Goal: Check status: Check status

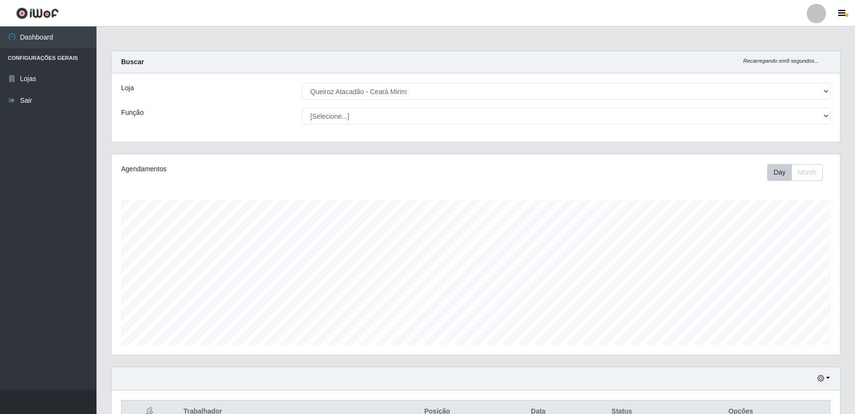
select select "465"
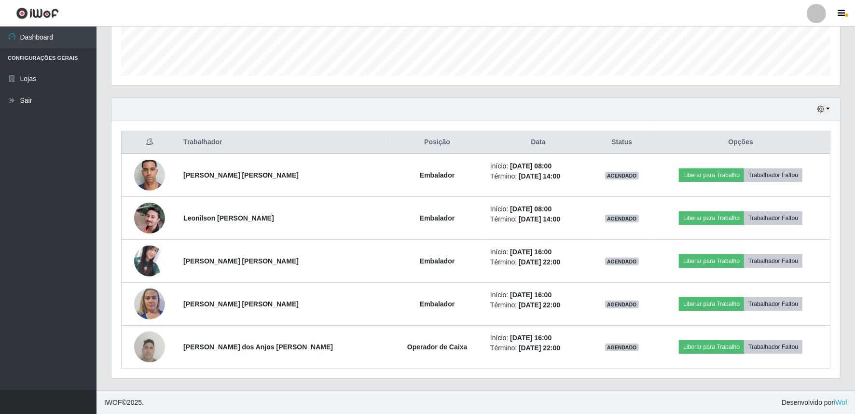
scroll to position [200, 728]
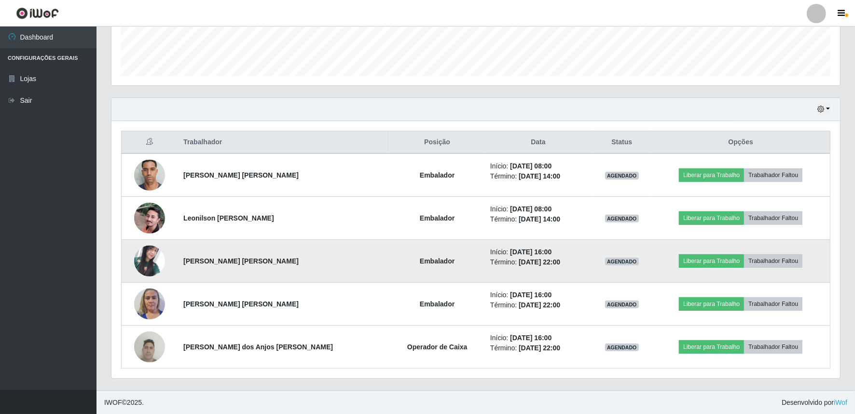
click at [153, 252] on img at bounding box center [149, 260] width 31 height 30
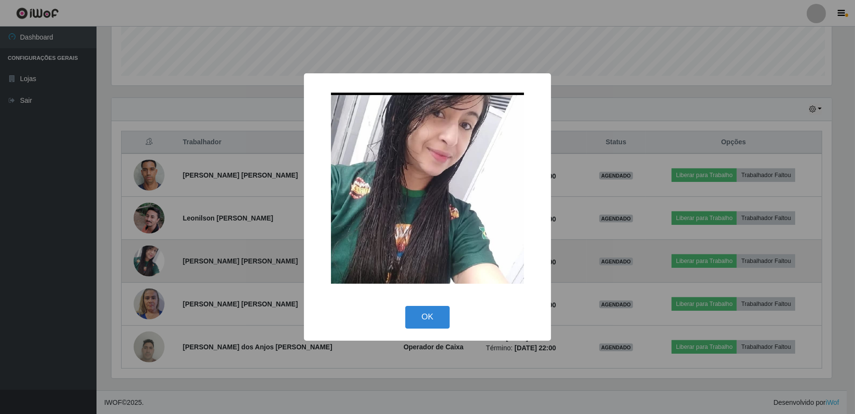
scroll to position [200, 722]
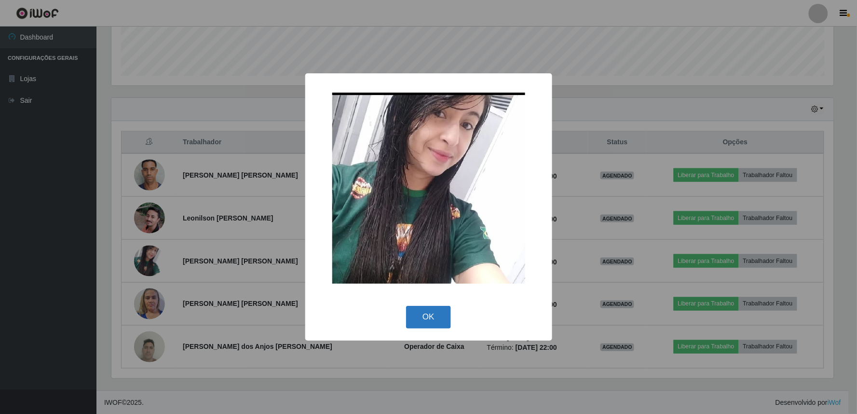
click at [424, 322] on button "OK" at bounding box center [428, 317] width 45 height 23
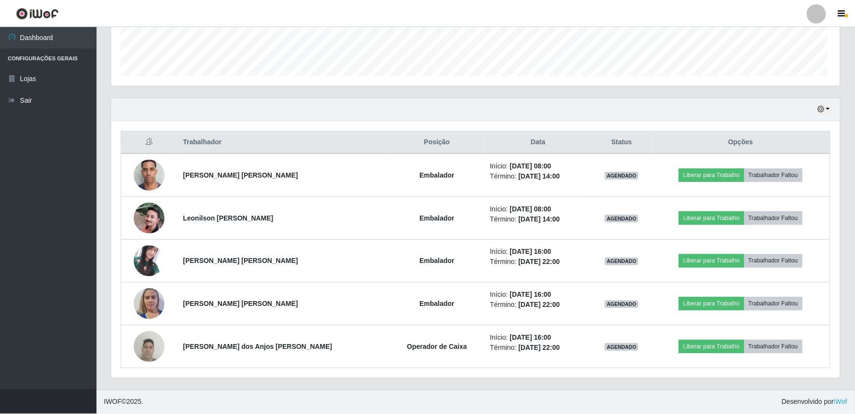
scroll to position [200, 728]
click at [830, 109] on div "Hoje 1 dia 3 dias 1 Semana Não encerrados" at bounding box center [475, 109] width 728 height 23
click at [826, 107] on button "button" at bounding box center [823, 109] width 14 height 11
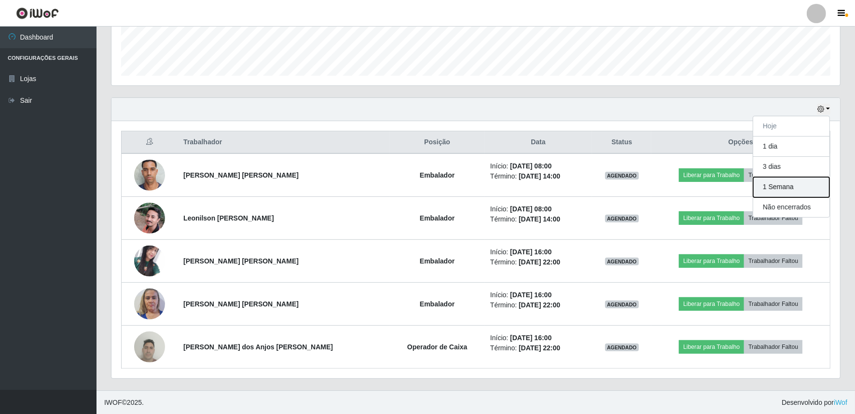
click at [821, 194] on button "1 Semana" at bounding box center [791, 187] width 76 height 20
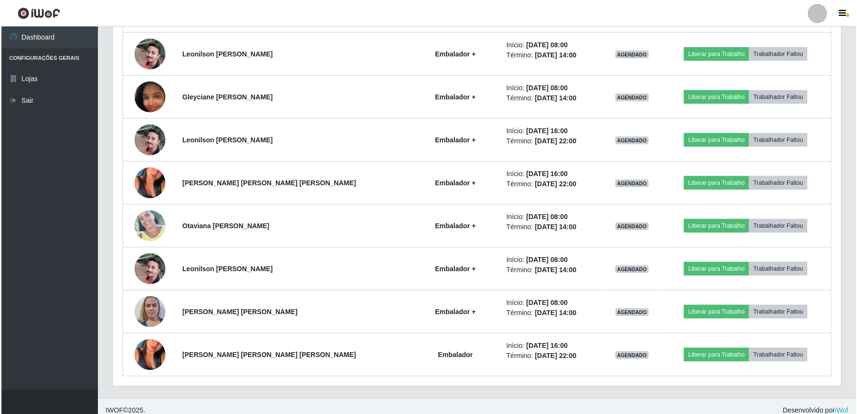
scroll to position [957, 0]
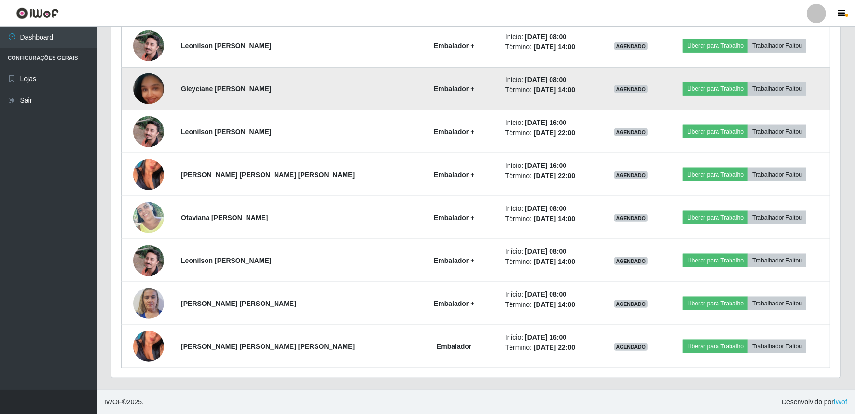
click at [162, 94] on img at bounding box center [148, 88] width 31 height 55
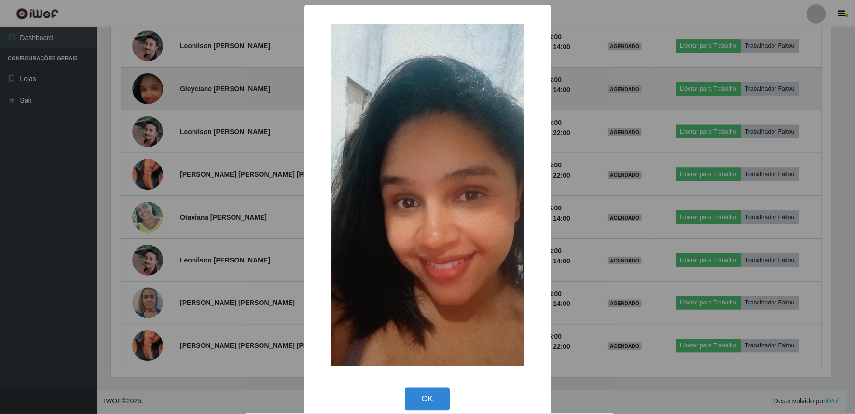
scroll to position [200, 722]
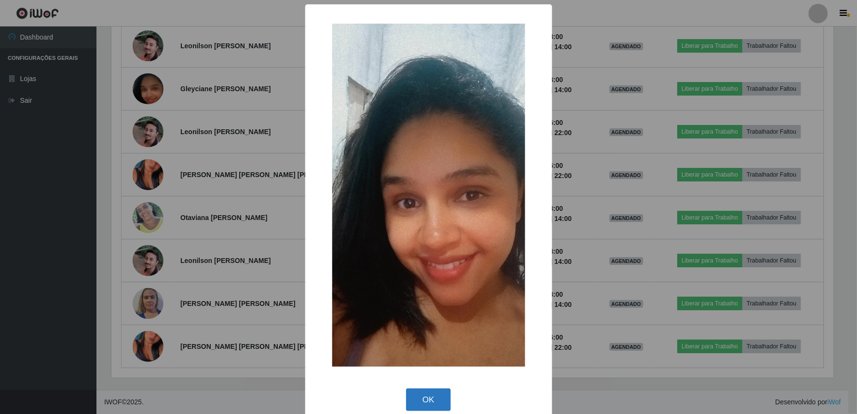
click at [437, 389] on button "OK" at bounding box center [428, 399] width 45 height 23
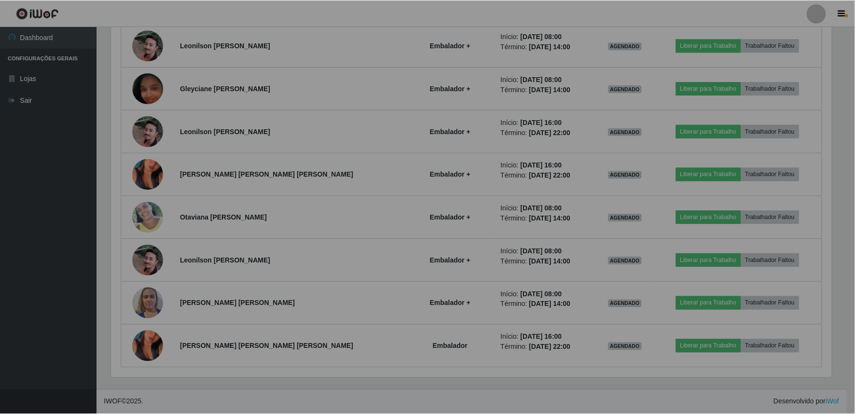
scroll to position [200, 728]
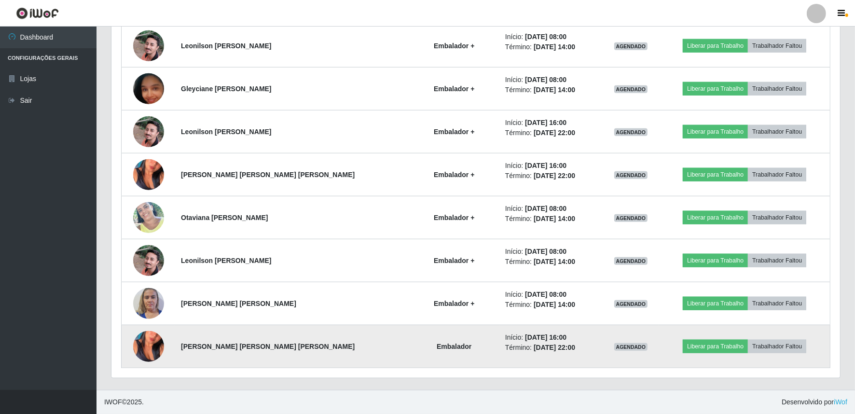
click at [160, 342] on img at bounding box center [148, 346] width 31 height 55
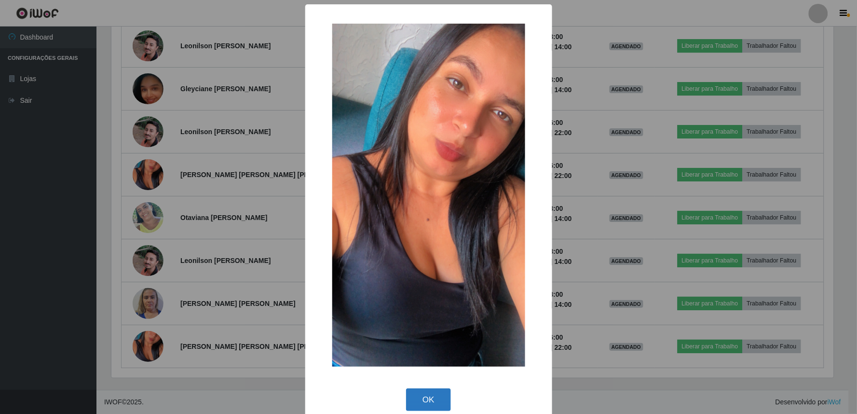
click at [440, 393] on button "OK" at bounding box center [428, 399] width 45 height 23
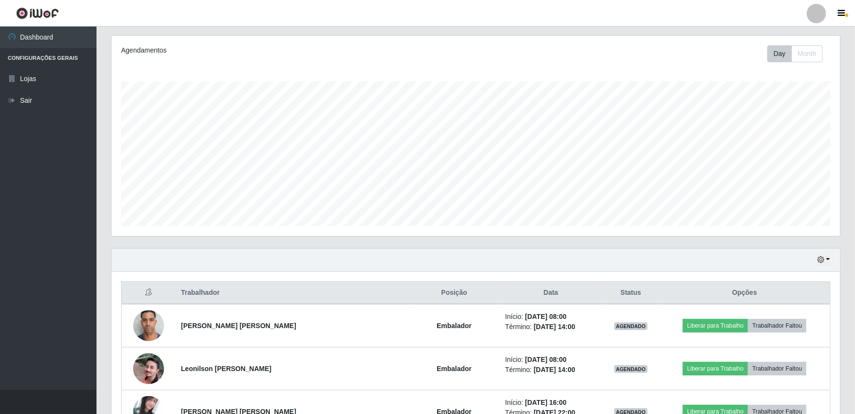
scroll to position [171, 0]
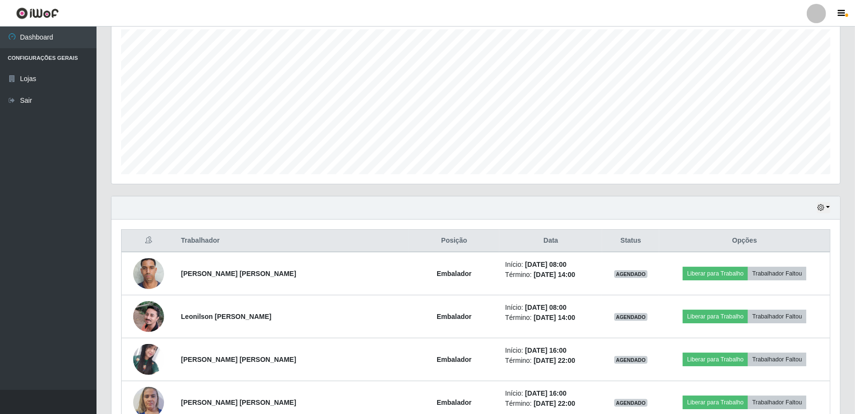
click at [830, 211] on div "Hoje 1 dia 3 dias 1 Semana Não encerrados" at bounding box center [475, 207] width 728 height 23
click at [826, 208] on button "button" at bounding box center [823, 207] width 14 height 11
click at [811, 232] on button "Hoje" at bounding box center [791, 225] width 76 height 20
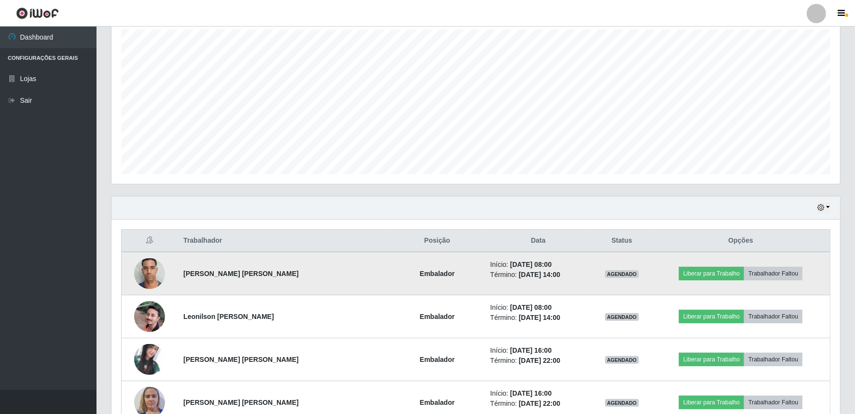
click at [153, 277] on img at bounding box center [149, 273] width 31 height 41
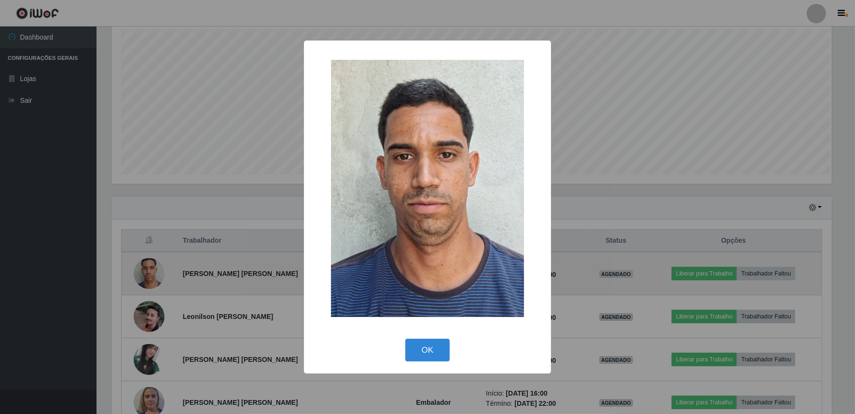
scroll to position [200, 722]
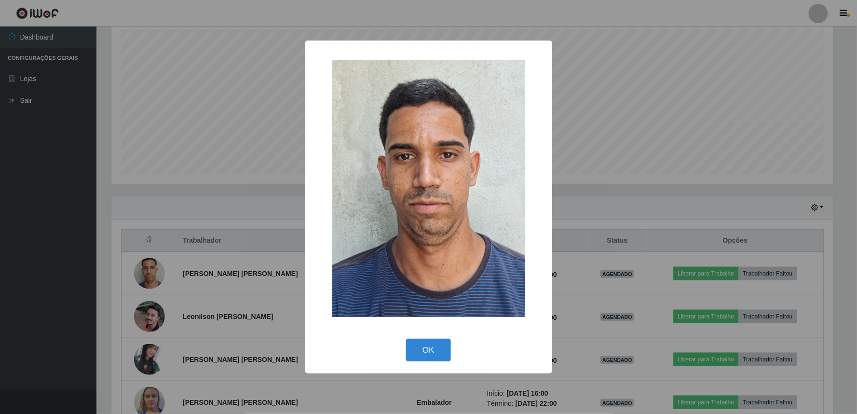
click at [68, 222] on div "× OK Cancel" at bounding box center [428, 207] width 857 height 414
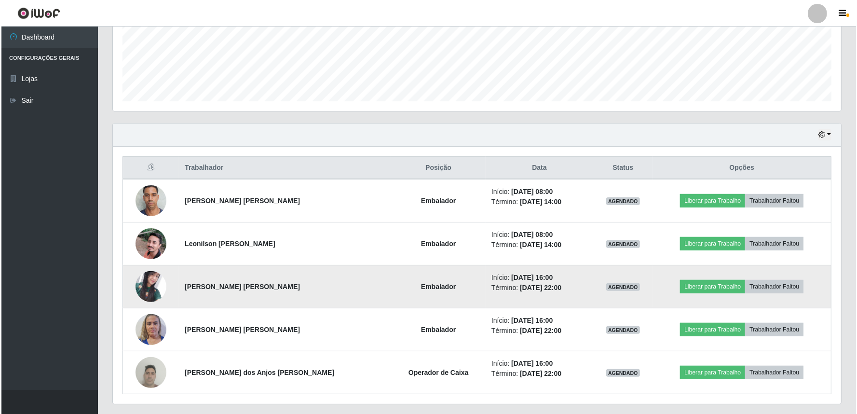
scroll to position [269, 0]
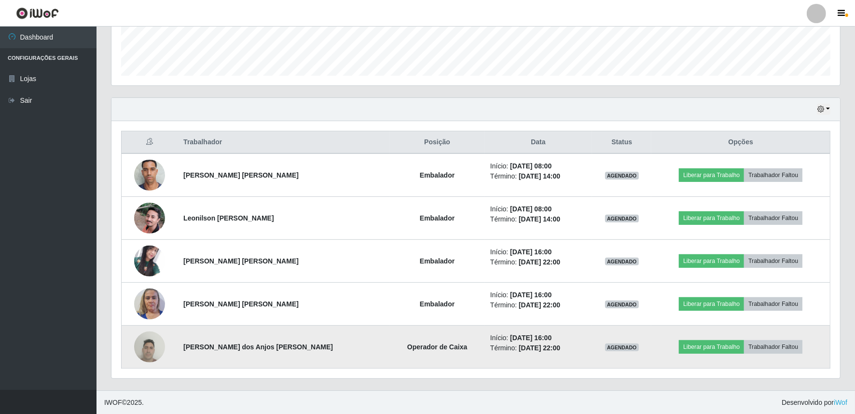
click at [147, 345] on img at bounding box center [149, 346] width 31 height 41
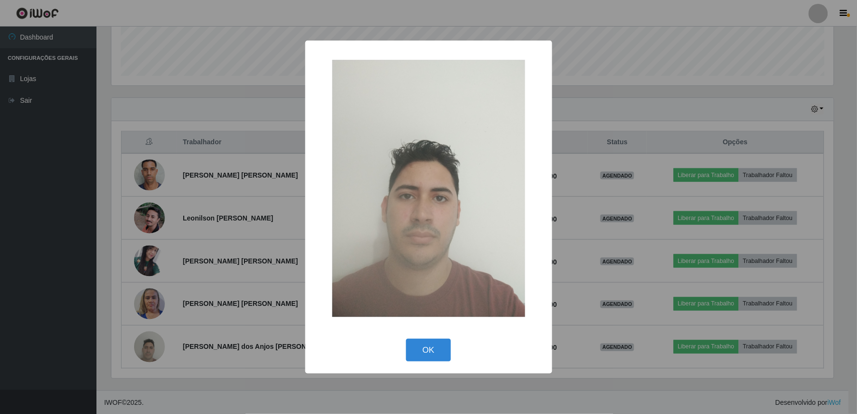
click at [231, 45] on div "× OK Cancel" at bounding box center [428, 207] width 857 height 414
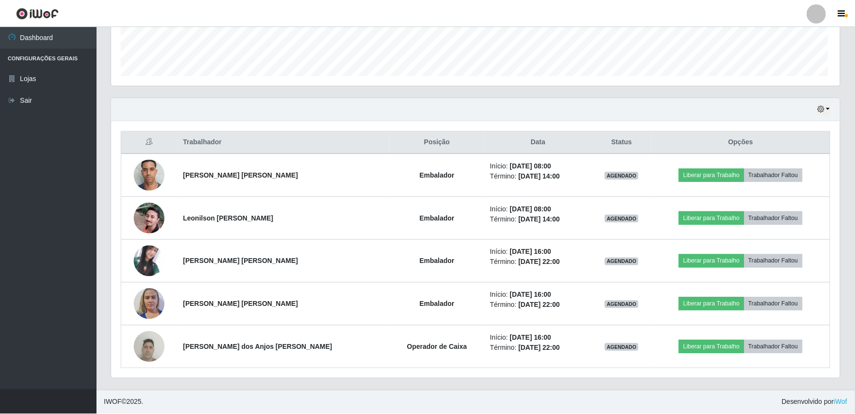
scroll to position [200, 728]
